Goal: Go to known website: Access a specific website the user already knows

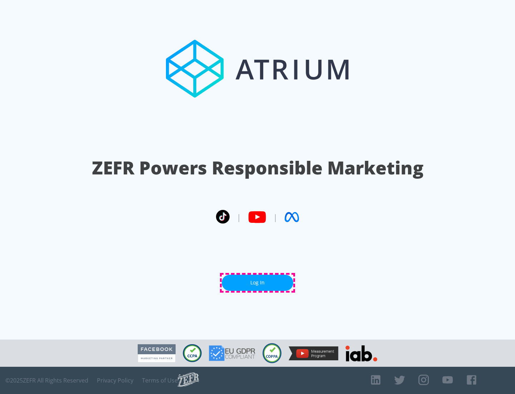
click at [258, 282] on link "Log In" at bounding box center [258, 282] width 72 height 16
